Goal: Information Seeking & Learning: Learn about a topic

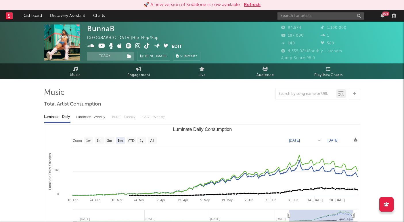
select select "6m"
click at [309, 18] on input "text" at bounding box center [321, 15] width 86 height 7
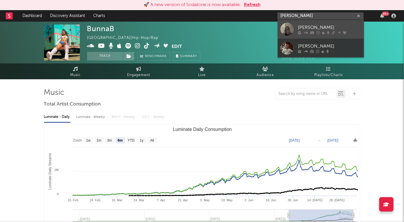
type input "[PERSON_NAME]"
click at [329, 26] on div "[PERSON_NAME]" at bounding box center [329, 27] width 63 height 7
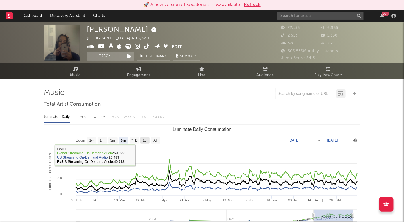
click at [143, 140] on text "1y" at bounding box center [145, 140] width 4 height 4
select select "1y"
type input "[DATE]"
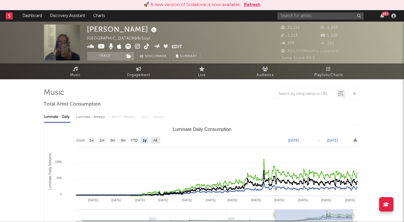
click at [157, 139] on text "All" at bounding box center [155, 140] width 4 height 4
select select "All"
type input "[DATE]"
